Goal: Navigation & Orientation: Find specific page/section

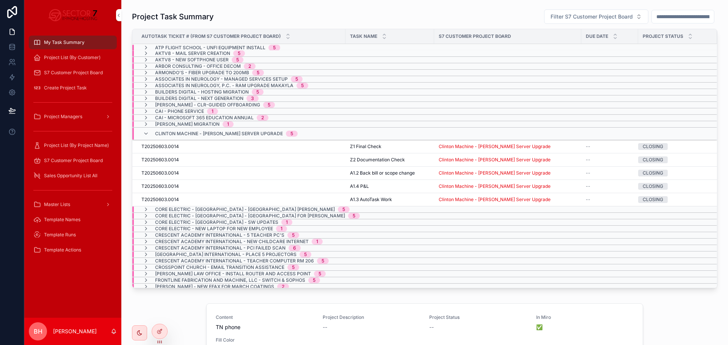
click at [0, 0] on icon at bounding box center [0, 0] width 0 height 0
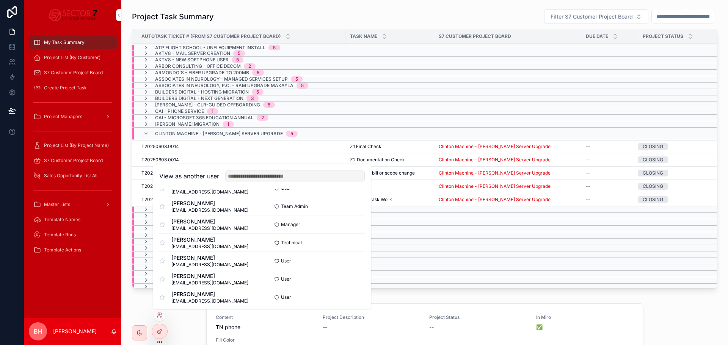
scroll to position [88, 0]
click at [0, 0] on button "Select" at bounding box center [0, 0] width 0 height 0
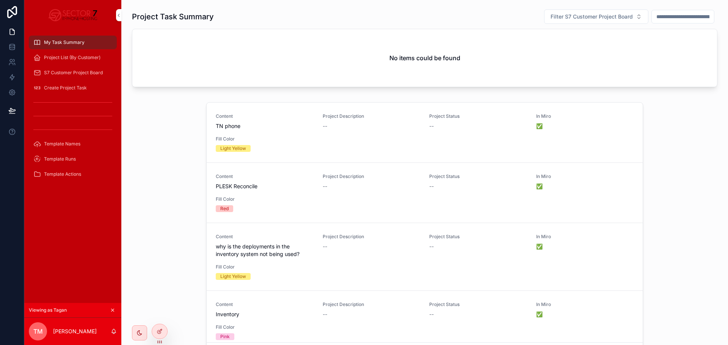
drag, startPoint x: 154, startPoint y: 133, endPoint x: 150, endPoint y: 130, distance: 4.9
click at [153, 133] on div "Content TN phone Project Description -- Project Status -- In Miro ✅ Fill Color …" at bounding box center [424, 233] width 594 height 268
click at [173, 49] on div "No items could be found" at bounding box center [424, 58] width 584 height 58
click at [73, 58] on span "Project List (By Customer)" at bounding box center [72, 58] width 56 height 6
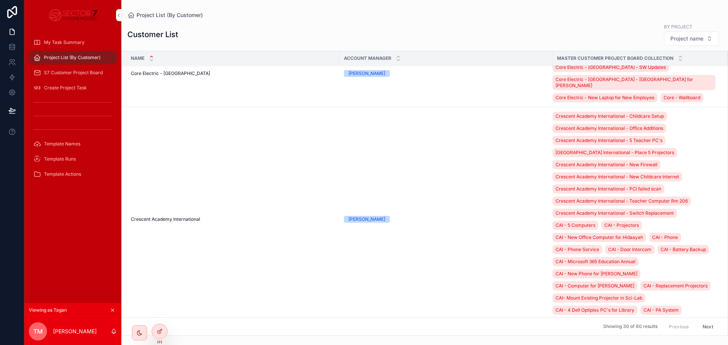
scroll to position [720, 0]
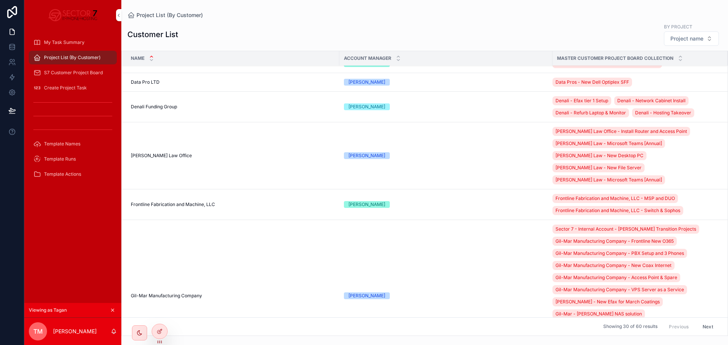
click at [68, 71] on span "S7 Customer Project Board" at bounding box center [73, 73] width 59 height 6
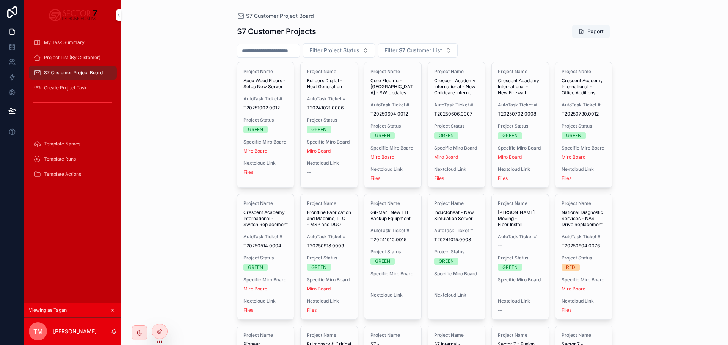
click at [70, 142] on span "Template Names" at bounding box center [62, 144] width 36 height 6
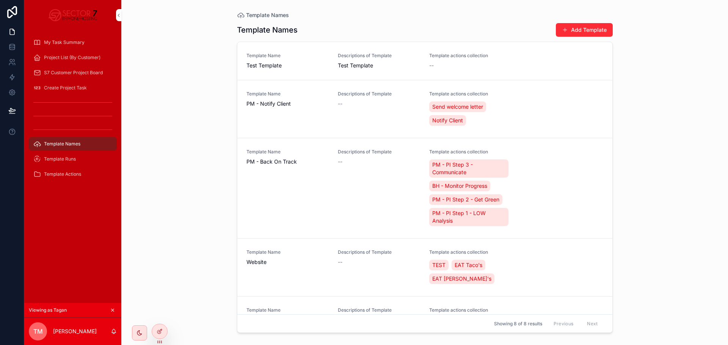
click at [67, 33] on div "My Task Summary Project List (By Customer) S7 Customer Project Board Create Pro…" at bounding box center [72, 110] width 97 height 161
click at [59, 39] on div "My Task Summary" at bounding box center [72, 42] width 79 height 12
